Goal: Task Accomplishment & Management: Complete application form

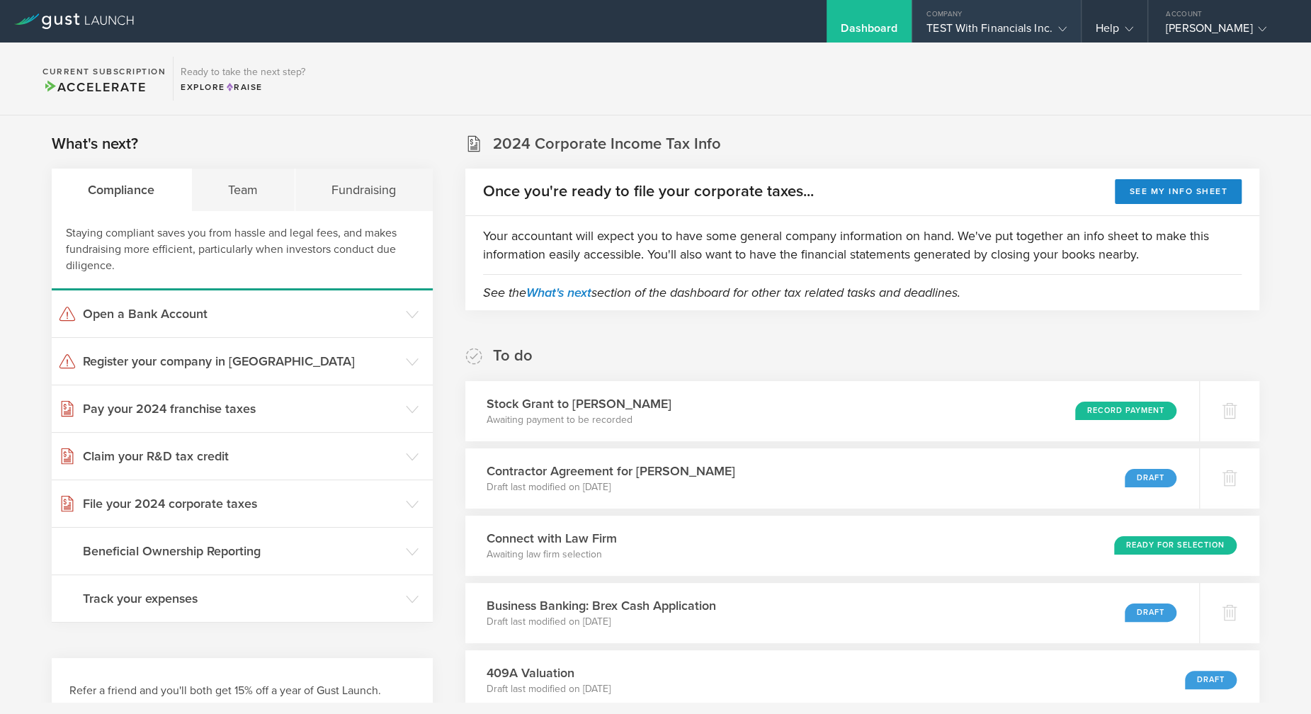
click at [958, 22] on div "TEST With Financials Inc." at bounding box center [996, 31] width 140 height 21
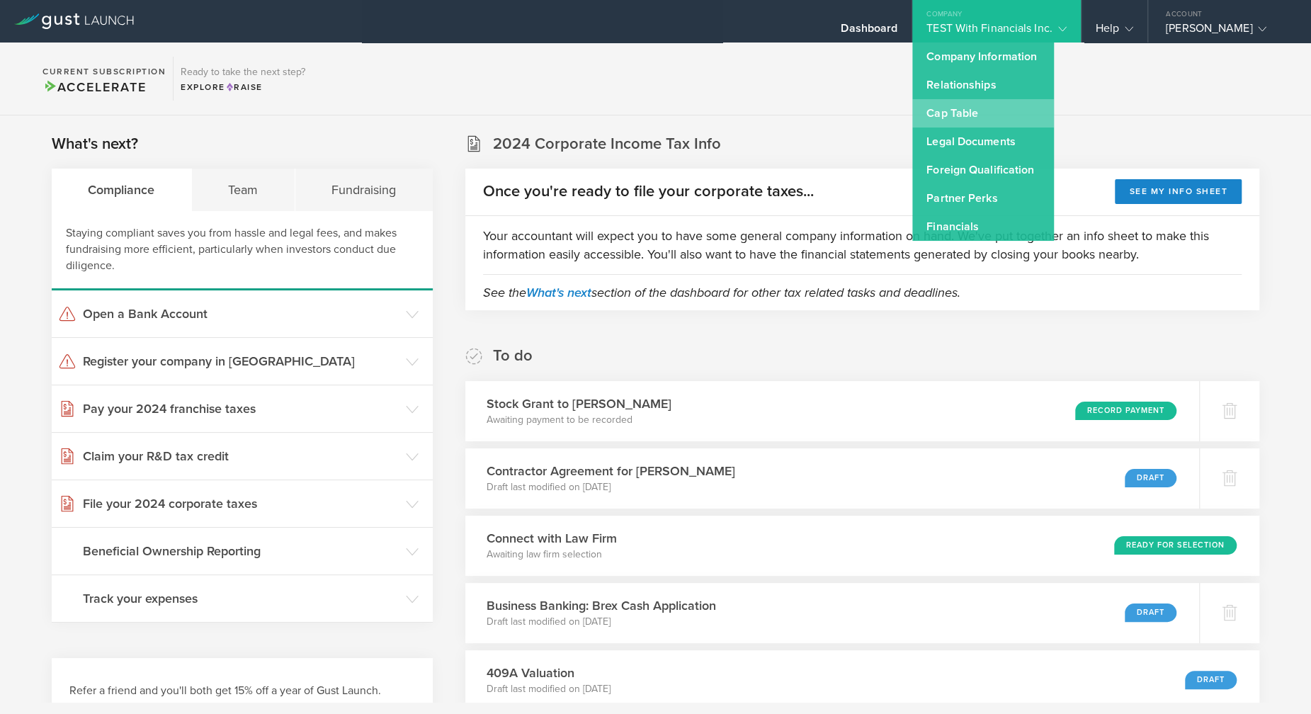
click at [946, 115] on link "Cap Table" at bounding box center [983, 113] width 142 height 28
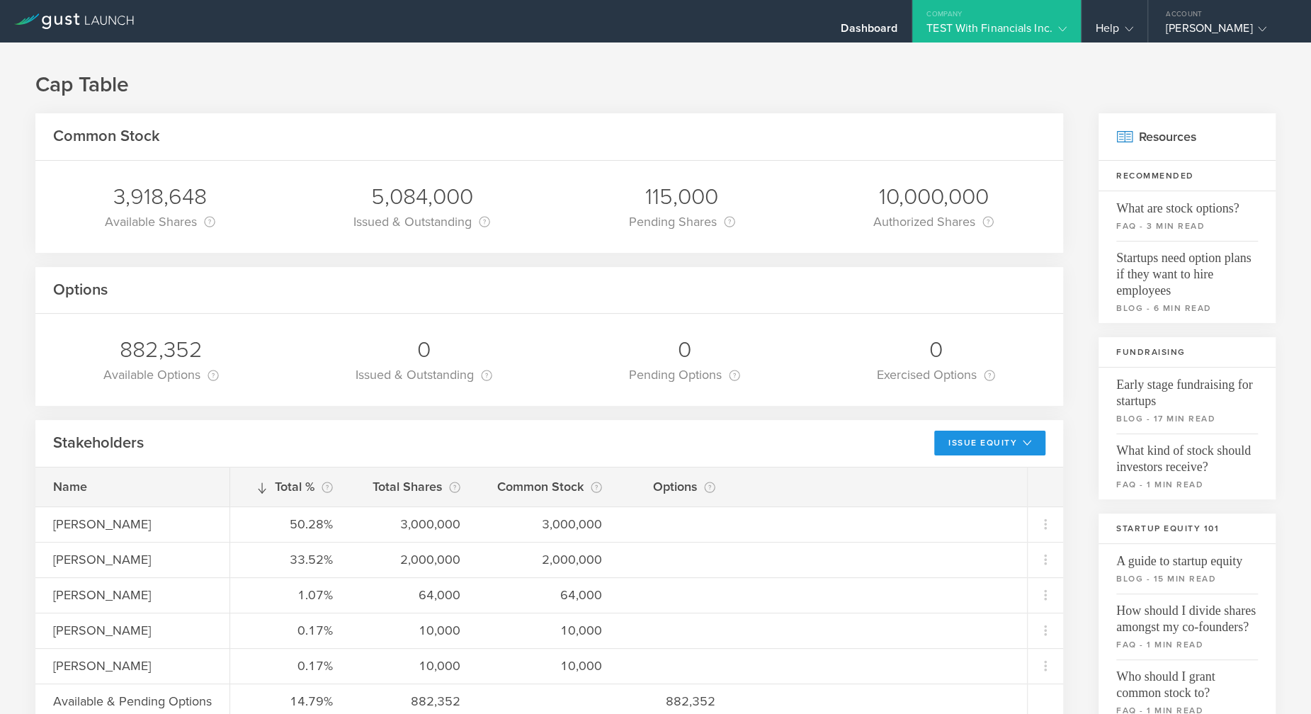
click at [945, 440] on button "Issue Equity" at bounding box center [989, 443] width 111 height 25
click at [941, 495] on li "Grant Common Stock" at bounding box center [978, 503] width 123 height 28
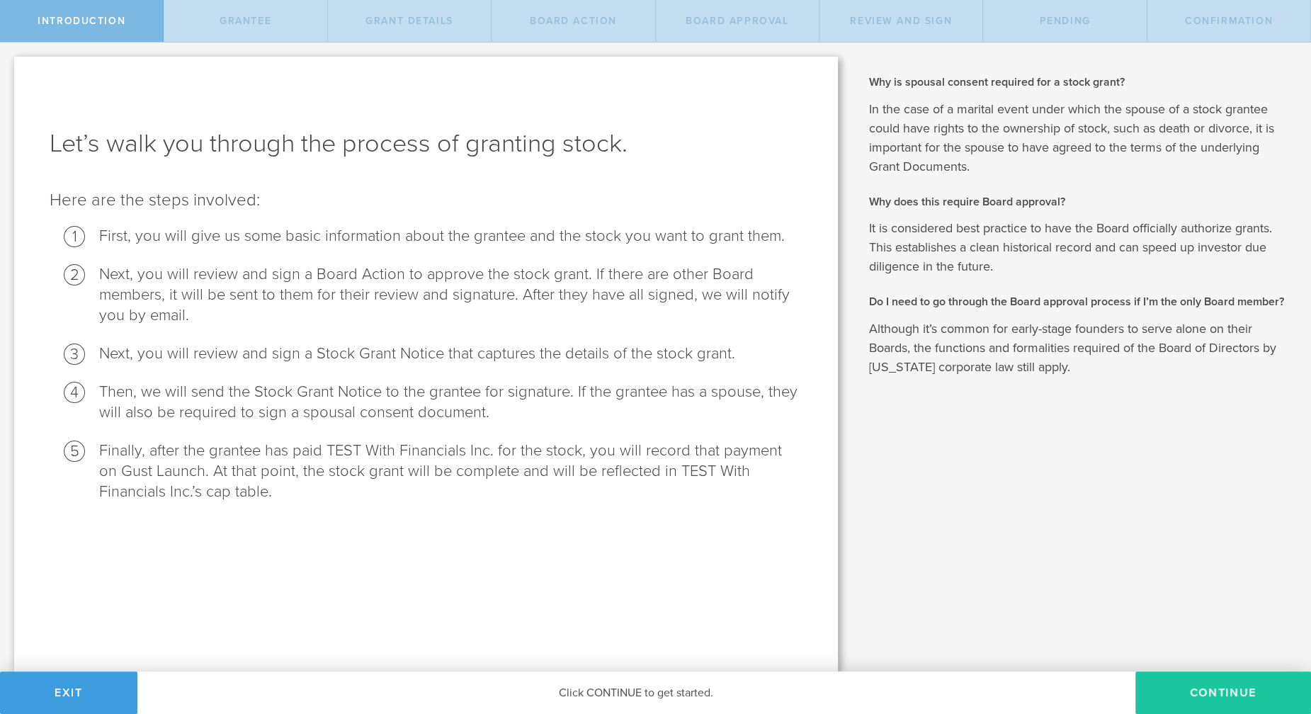
click at [1169, 686] on button "Continue" at bounding box center [1223, 692] width 176 height 42
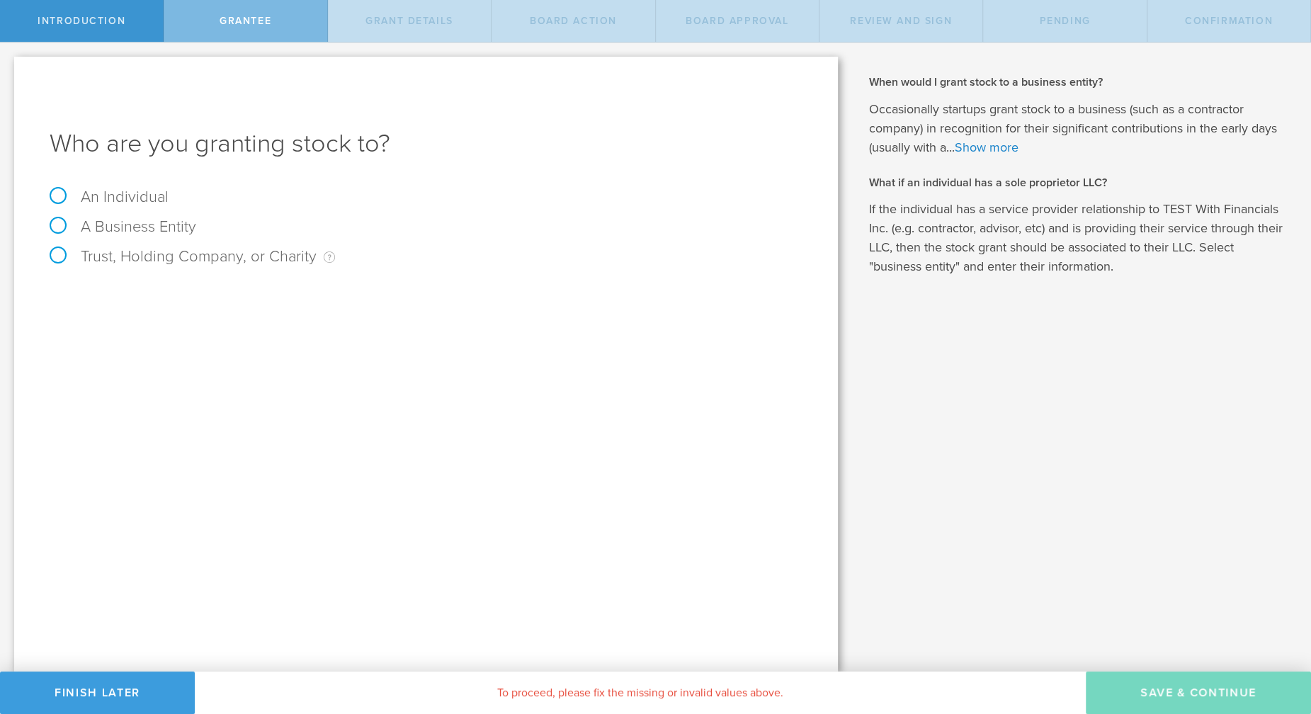
click at [106, 189] on label "An Individual" at bounding box center [109, 197] width 119 height 18
click at [9, 65] on input "An Individual" at bounding box center [4, 53] width 9 height 23
radio input "true"
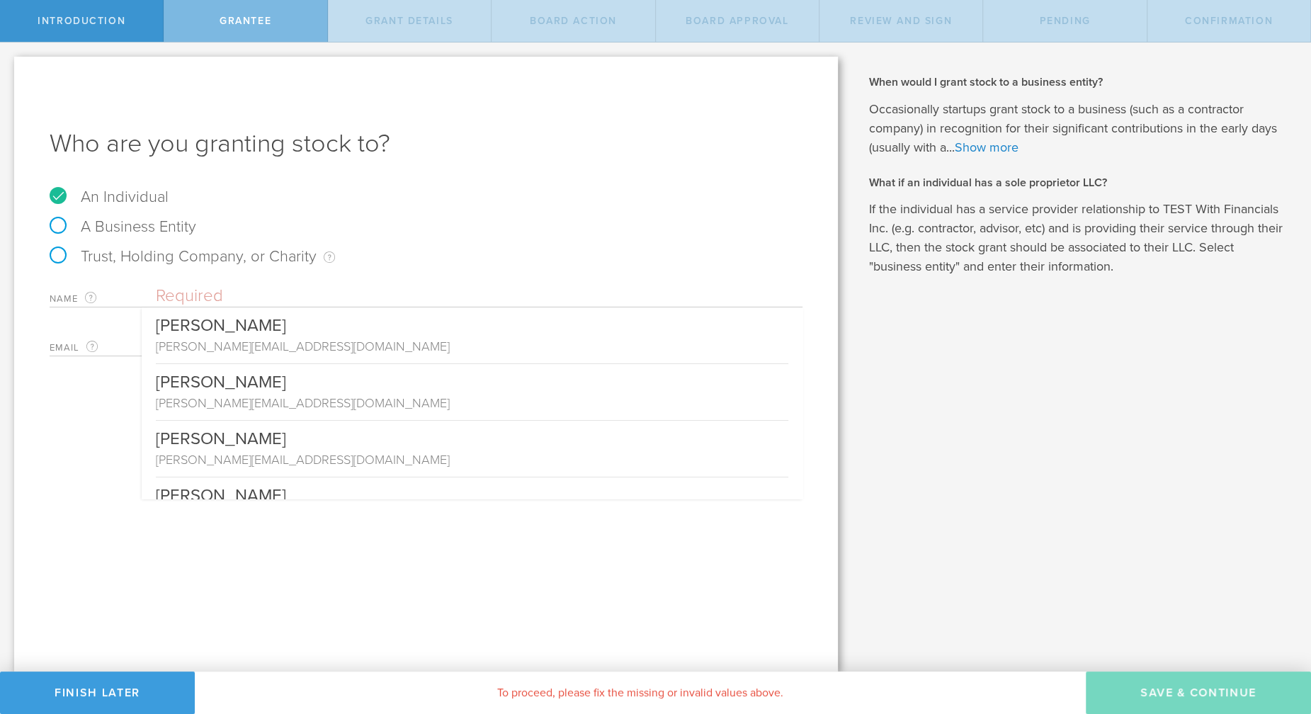
click at [220, 289] on input "text" at bounding box center [479, 295] width 647 height 21
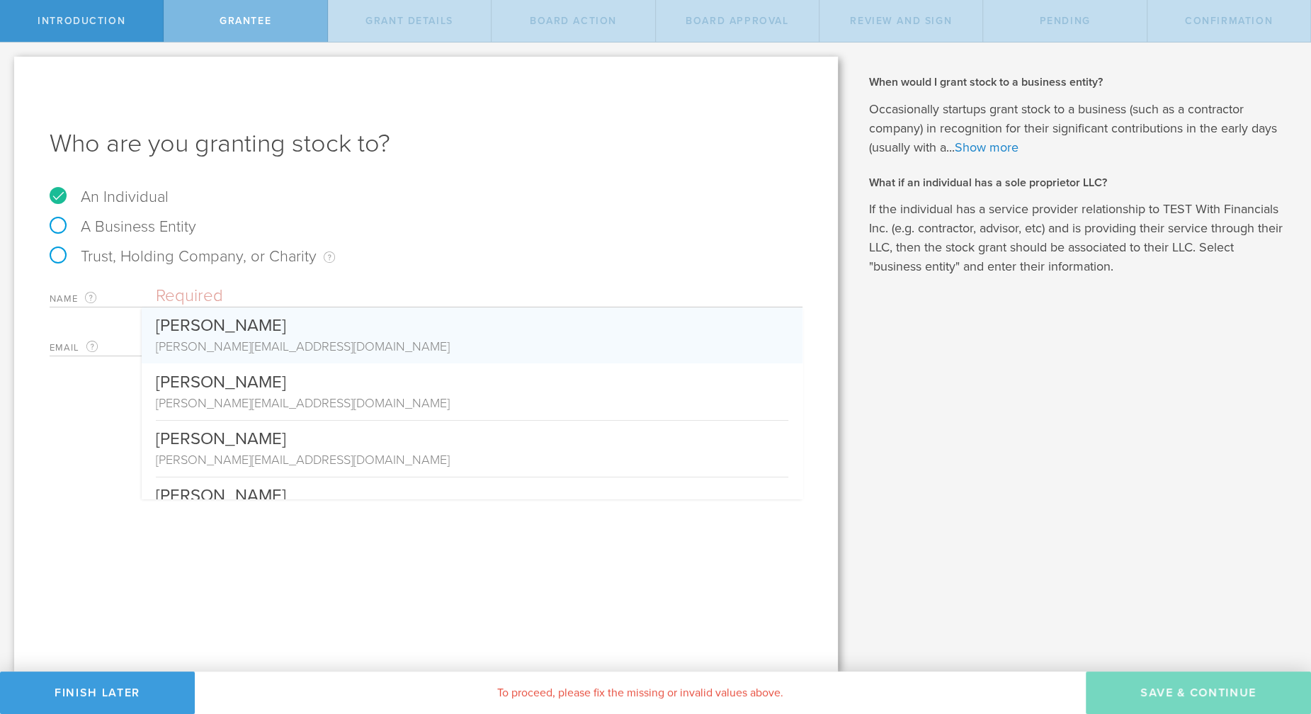
click at [286, 335] on div "[PERSON_NAME]" at bounding box center [472, 322] width 632 height 30
type input "[PERSON_NAME]"
type input "[PERSON_NAME][EMAIL_ADDRESS][DOMAIN_NAME]"
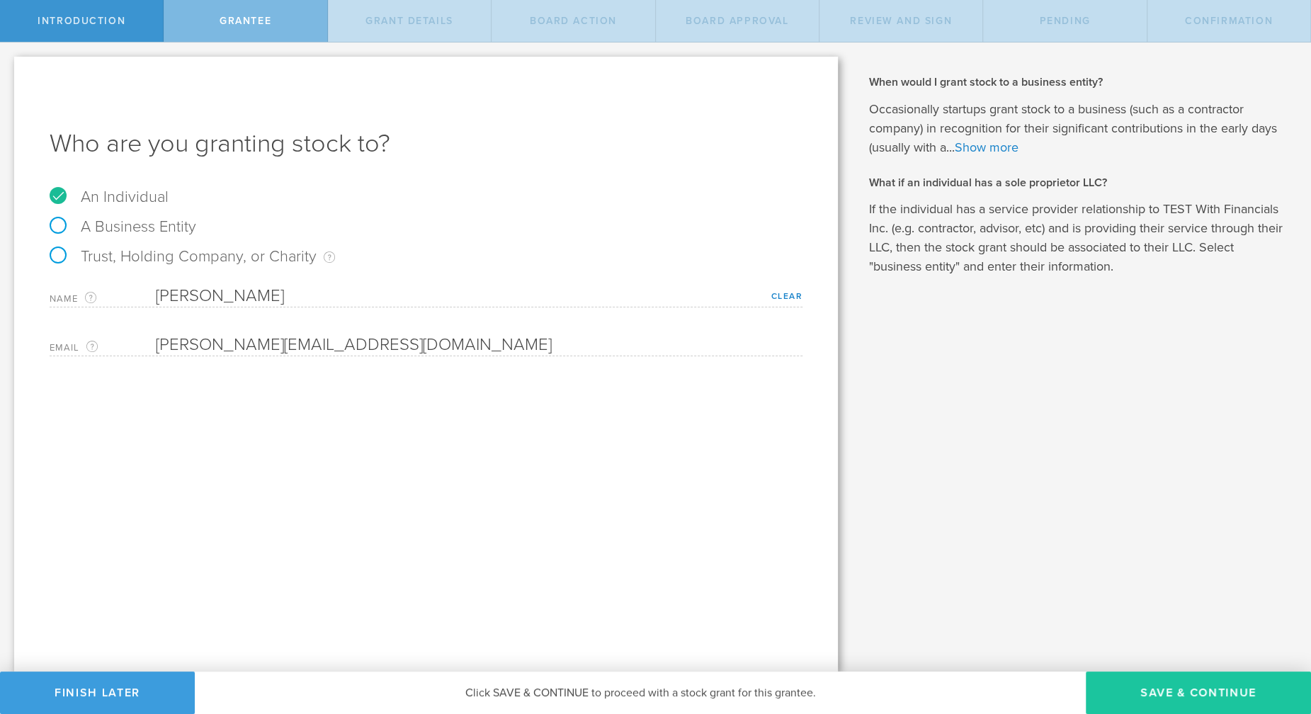
click at [1117, 708] on button "Save & Continue" at bounding box center [1198, 692] width 225 height 42
type input "48"
type input "12"
select select "none"
